Goal: Task Accomplishment & Management: Manage account settings

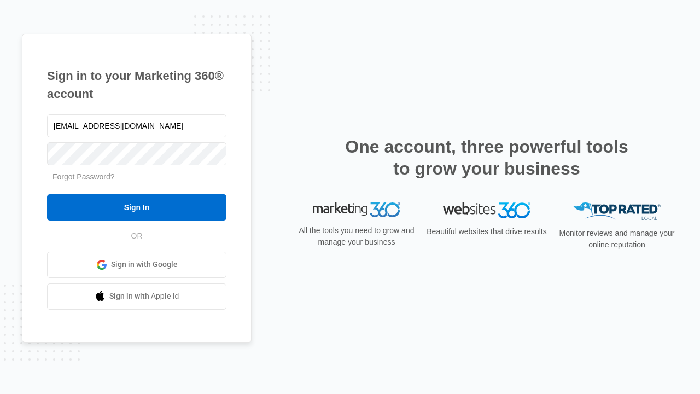
type input "[EMAIL_ADDRESS][DOMAIN_NAME]"
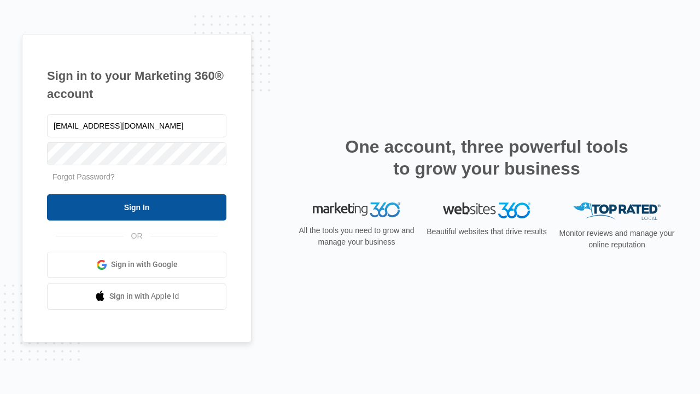
click at [137, 207] on input "Sign In" at bounding box center [136, 207] width 179 height 26
